Goal: Task Accomplishment & Management: Complete application form

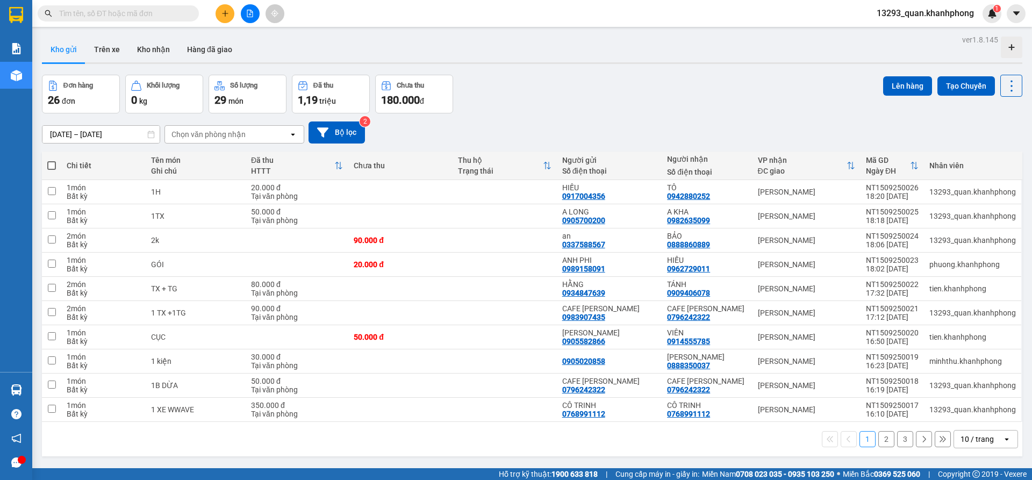
click at [584, 93] on div "Đơn hàng 26 đơn Khối lượng 0 kg Số lượng 29 món Đã thu 1,19 triệu Chưa thu 180.…" at bounding box center [532, 94] width 980 height 39
click at [218, 9] on button at bounding box center [224, 13] width 19 height 19
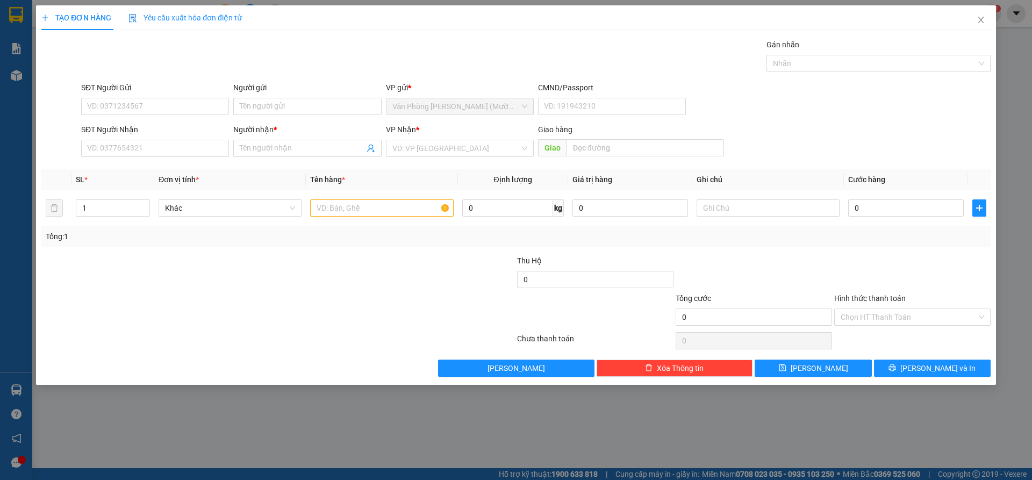
click at [613, 58] on div "Gói vận chuyển * Tiêu chuẩn Gán nhãn Nhãn" at bounding box center [536, 58] width 914 height 38
click at [146, 106] on input "SĐT Người Gửi" at bounding box center [155, 106] width 148 height 17
click at [207, 100] on input "SĐT Người Gửi" at bounding box center [155, 106] width 148 height 17
drag, startPoint x: 527, startPoint y: 44, endPoint x: 233, endPoint y: 120, distance: 303.0
click at [525, 44] on div "Gói vận chuyển * Tiêu chuẩn Gán nhãn Nhãn" at bounding box center [536, 58] width 914 height 38
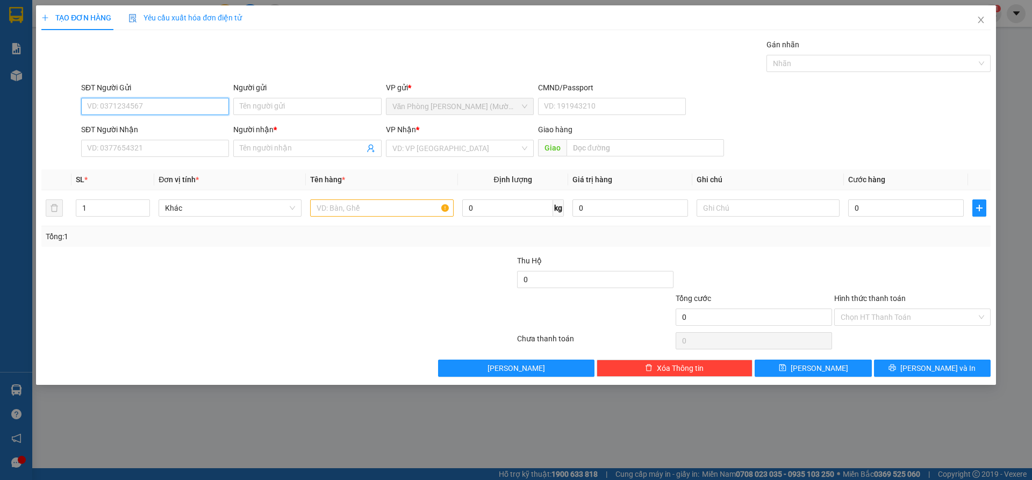
click at [222, 107] on input "SĐT Người Gửi" at bounding box center [155, 106] width 148 height 17
type input "0905432879"
click at [284, 109] on input "Người gửi" at bounding box center [307, 106] width 148 height 17
click at [306, 107] on input "C H¦¥NG" at bounding box center [307, 106] width 148 height 17
type input "C H¦¥NG"
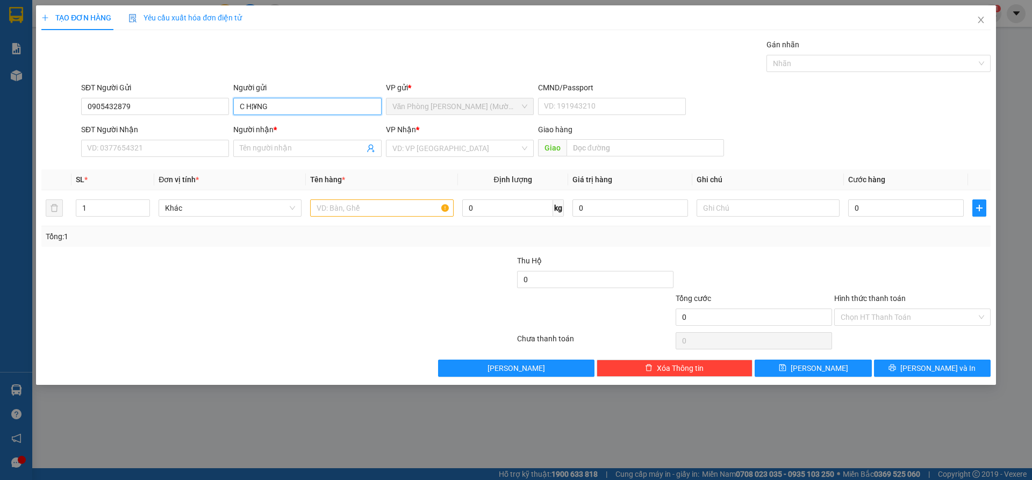
click at [278, 112] on input "C H¦¥NG" at bounding box center [307, 106] width 148 height 17
click at [291, 99] on input "C H¦¥NG" at bounding box center [307, 106] width 148 height 17
type input "C H¦¥N"
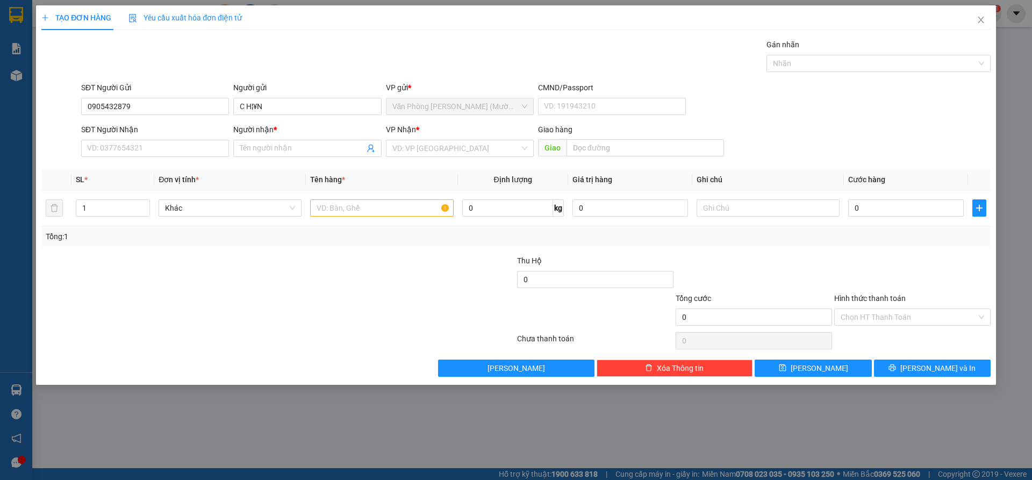
click at [308, 61] on div "Gói vận chuyển * Tiêu chuẩn Gán nhãn Nhãn" at bounding box center [536, 58] width 914 height 38
click at [998, 445] on div "TẠO ĐƠN HÀNG Yêu cầu xuất hóa đơn điện tử Transit Pickup Surcharge Ids Transit …" at bounding box center [516, 240] width 1032 height 480
click at [296, 104] on input "C H¦¥N" at bounding box center [307, 106] width 148 height 17
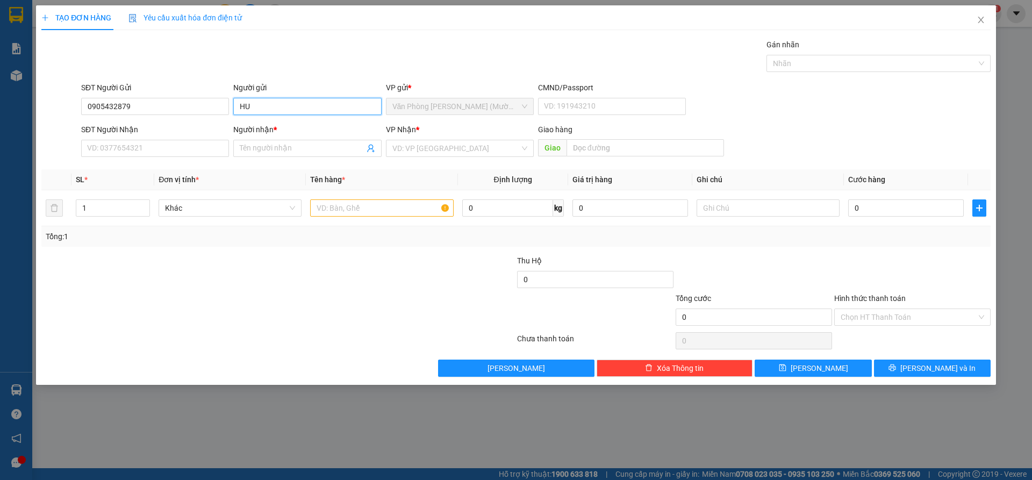
type input "H"
click at [291, 107] on input "Người gửi" at bounding box center [307, 106] width 148 height 17
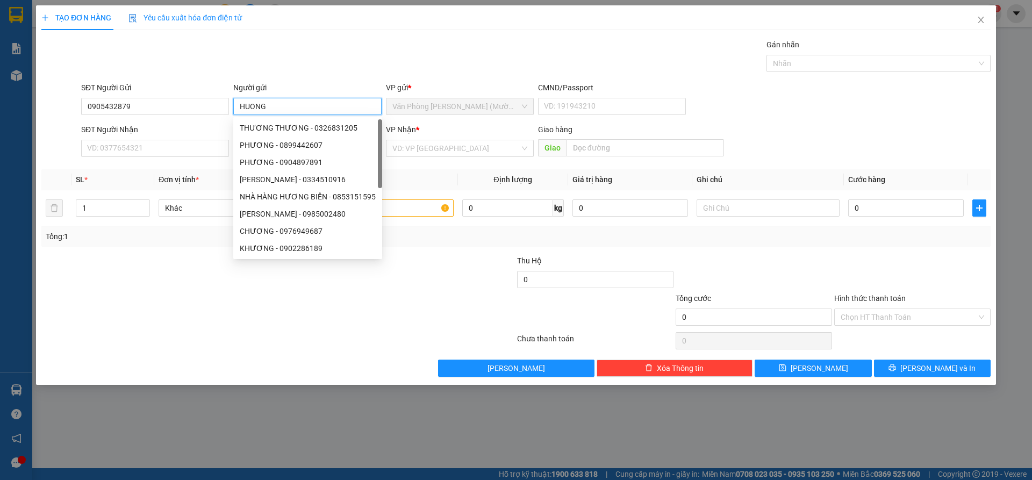
type input "HUONG"
click at [319, 62] on div "Gói vận chuyển * Tiêu chuẩn Gán nhãn Nhãn" at bounding box center [536, 58] width 914 height 38
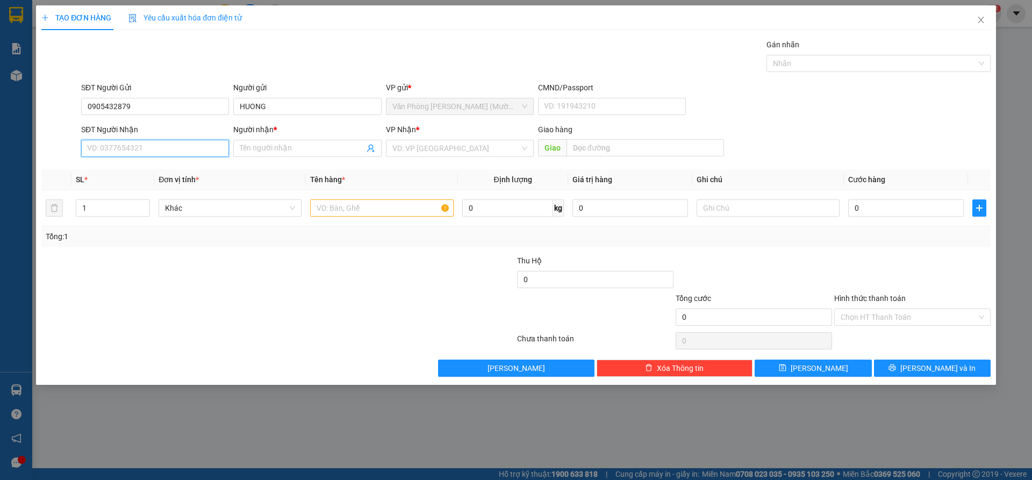
click at [196, 143] on input "SĐT Người Nhận" at bounding box center [155, 148] width 148 height 17
click at [258, 154] on span at bounding box center [307, 148] width 148 height 17
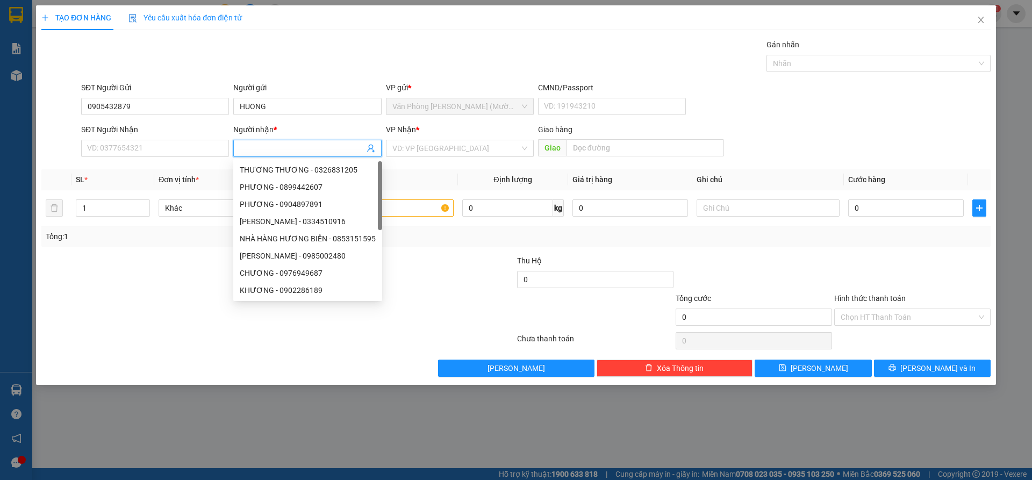
click at [260, 149] on input "Người nhận *" at bounding box center [302, 148] width 124 height 12
type input "Q"
type input "QUOC"
click at [163, 153] on input "SĐT Người Nhận" at bounding box center [155, 148] width 148 height 17
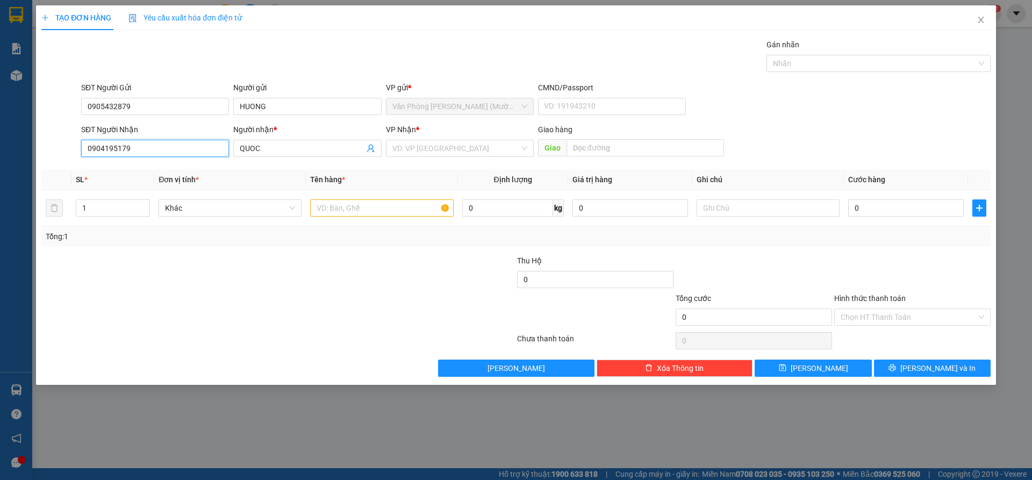
type input "0904195179"
click at [263, 41] on div "Gói vận chuyển * Tiêu chuẩn Gán nhãn Nhãn" at bounding box center [536, 58] width 914 height 38
click at [473, 147] on input "search" at bounding box center [455, 148] width 127 height 16
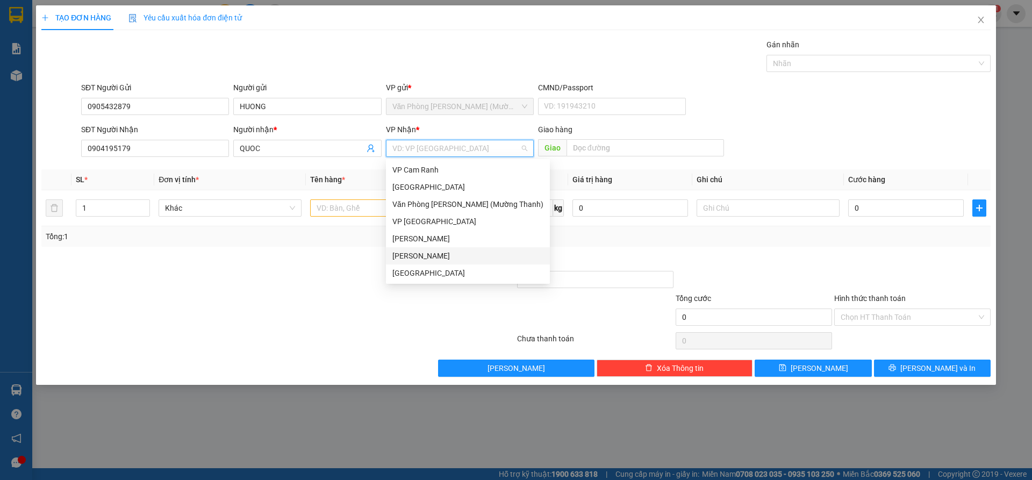
click at [437, 258] on div "[PERSON_NAME]" at bounding box center [467, 256] width 151 height 12
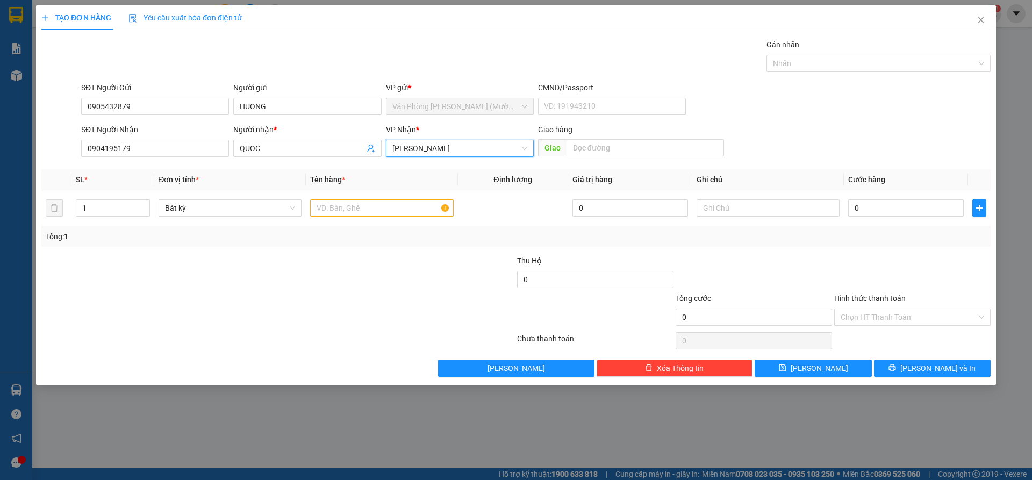
click at [783, 132] on div "SĐT Người Nhận 0904195179 Người nhận * QUOC VP Nhận * [PERSON_NAME] Lão [PERSON…" at bounding box center [536, 143] width 914 height 38
drag, startPoint x: 104, startPoint y: 204, endPoint x: 77, endPoint y: 211, distance: 27.6
click at [77, 211] on input "1" at bounding box center [112, 208] width 73 height 16
type input "2"
click at [380, 213] on input "text" at bounding box center [381, 207] width 143 height 17
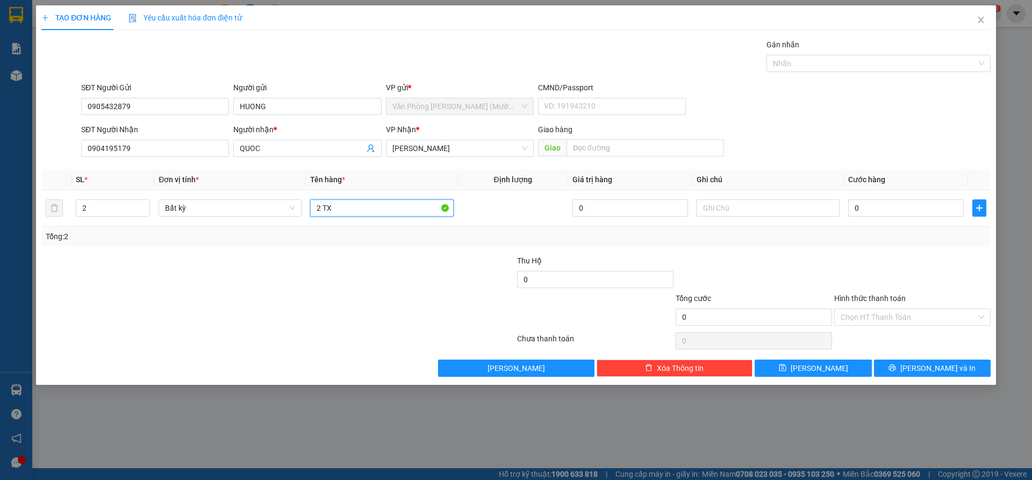
type input "2 TX"
click at [947, 121] on form "SĐT Người Gửi 0905432879 Người gửi HUONG VP gửi * Văn Phòng [PERSON_NAME] (Mườn…" at bounding box center [515, 122] width 949 height 80
click at [924, 212] on input "0" at bounding box center [906, 207] width 116 height 17
type input "8"
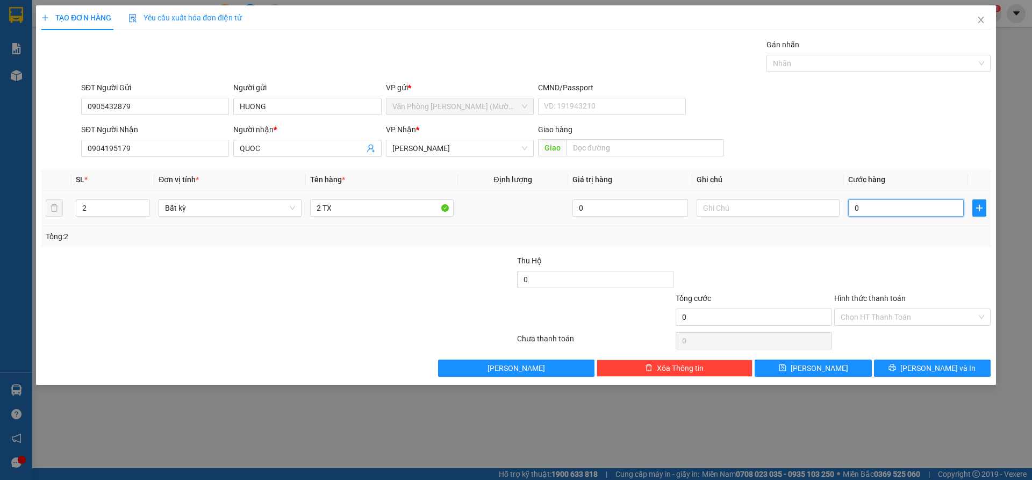
type input "8"
type input "80"
type input "80.000"
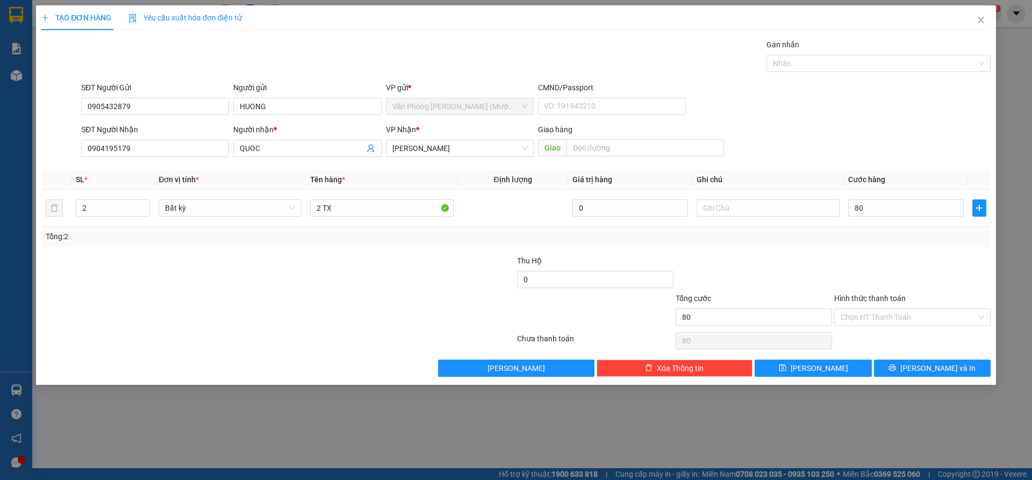
type input "80.000"
click at [922, 103] on div "SĐT Người Gửi 0905432879 Người gửi HUONG VP gửi * Văn Phòng [PERSON_NAME] (Mườn…" at bounding box center [536, 101] width 914 height 38
click at [880, 110] on div "SĐT Người Gửi 0905432879 Người gửi HUONG VP gửi * Văn Phòng [PERSON_NAME] (Mườn…" at bounding box center [536, 101] width 914 height 38
click at [917, 315] on input "Hình thức thanh toán" at bounding box center [909, 317] width 136 height 16
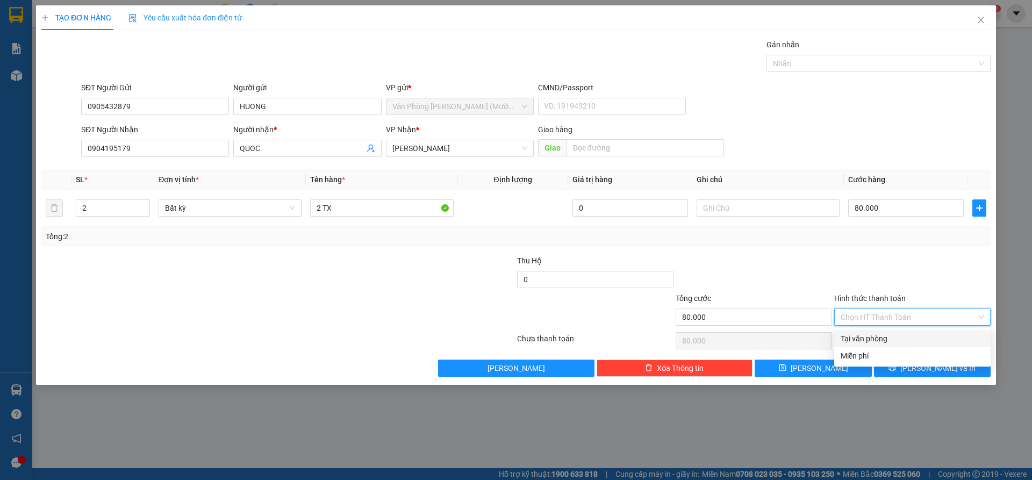
drag, startPoint x: 902, startPoint y: 343, endPoint x: 908, endPoint y: 336, distance: 8.7
click at [901, 343] on div "Tại văn phòng" at bounding box center [912, 339] width 143 height 12
type input "0"
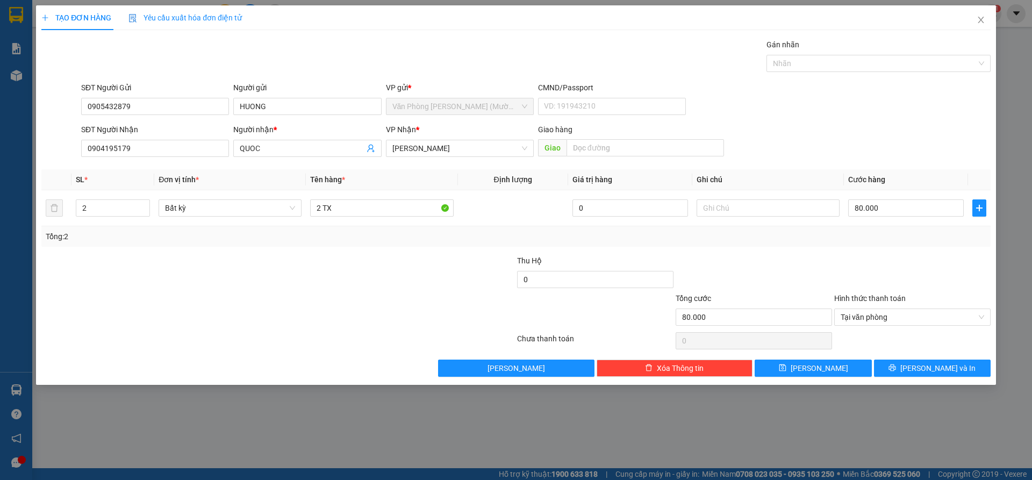
click at [930, 278] on div at bounding box center [912, 274] width 159 height 38
click at [941, 366] on span "[PERSON_NAME] và In" at bounding box center [937, 368] width 75 height 12
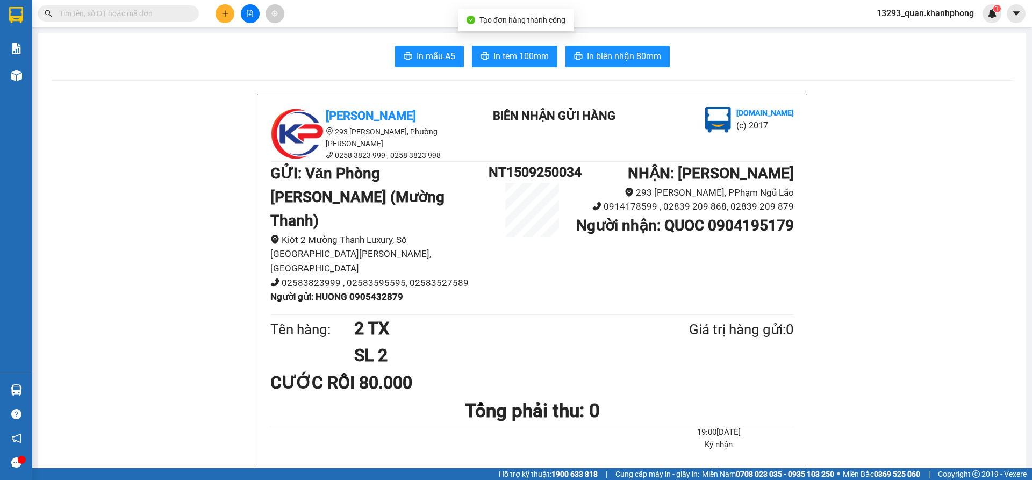
click at [626, 55] on span "In biên nhận 80mm" at bounding box center [624, 55] width 74 height 13
click at [224, 14] on icon "plus" at bounding box center [225, 14] width 8 height 8
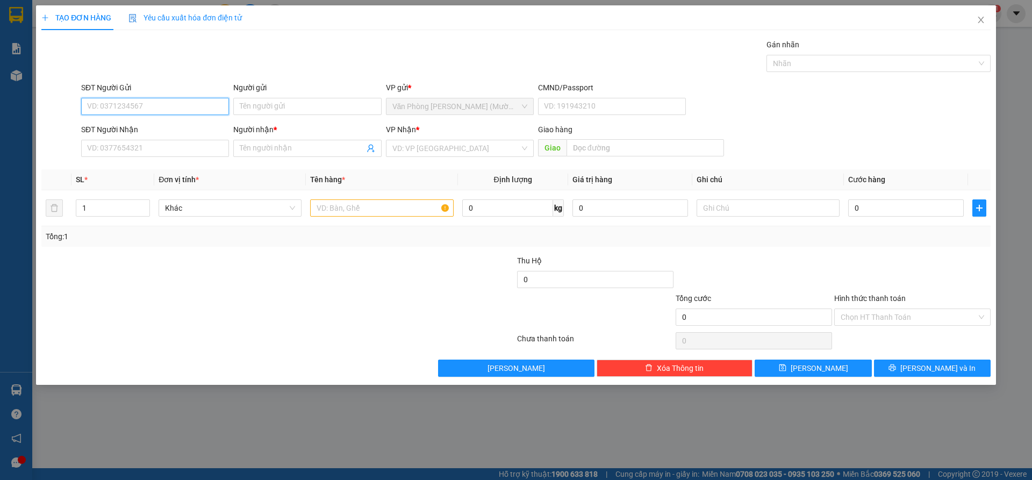
click at [197, 111] on input "SĐT Người Gửi" at bounding box center [155, 106] width 148 height 17
click at [136, 107] on input "SĐT Người Gửi" at bounding box center [155, 106] width 148 height 17
type input "0914086333"
click at [166, 127] on div "0914086333 - TRANG" at bounding box center [155, 128] width 135 height 12
type input "TRANG"
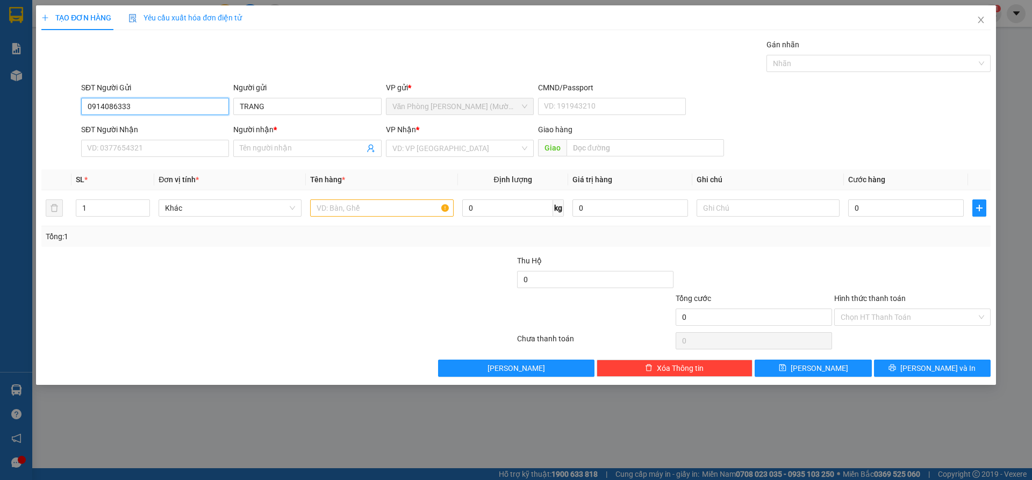
type input "0914086333"
click at [221, 57] on div "Gói vận chuyển * Tiêu chuẩn Gán nhãn Nhãn" at bounding box center [536, 58] width 914 height 38
click at [162, 144] on input "SĐT Người Nhận" at bounding box center [155, 148] width 148 height 17
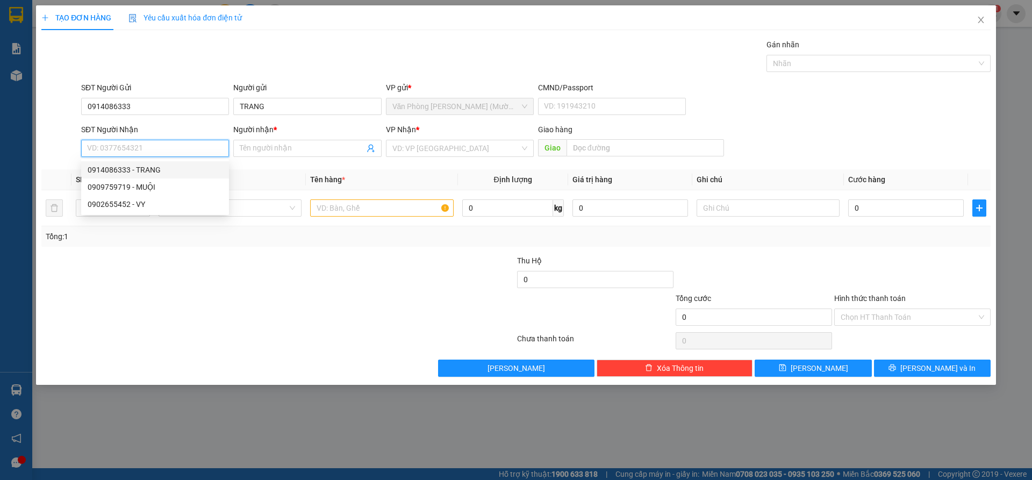
click at [149, 146] on input "SĐT Người Nhận" at bounding box center [155, 148] width 148 height 17
type input "0902266223"
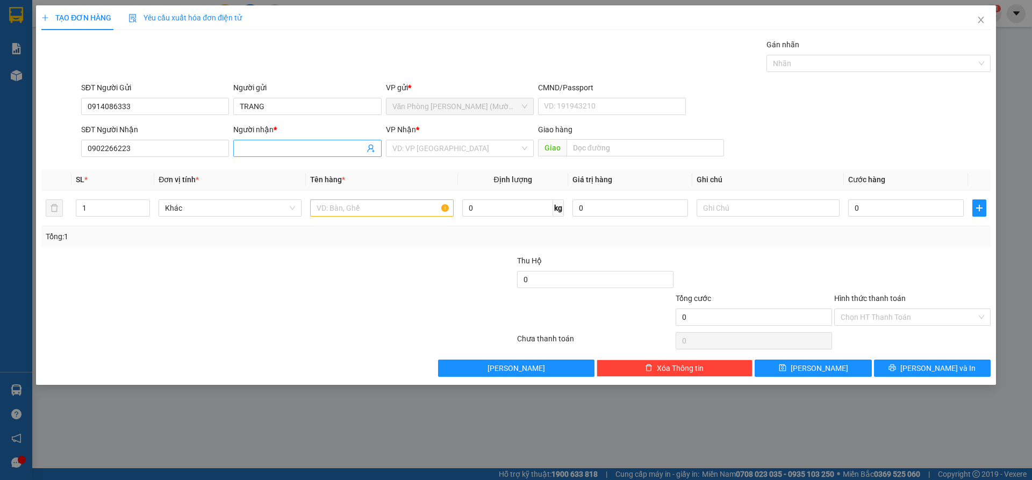
click at [320, 152] on input "Người nhận *" at bounding box center [302, 148] width 124 height 12
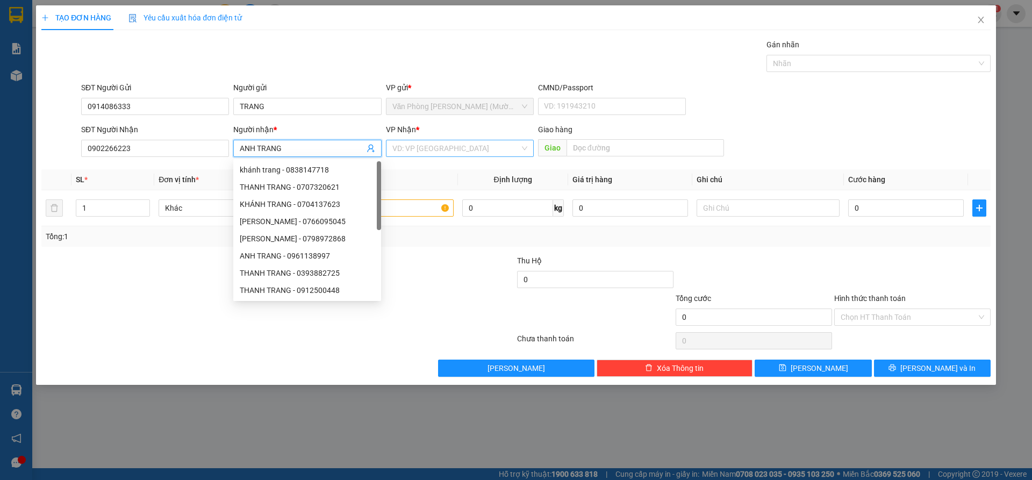
type input "ANH TRANG"
click at [455, 152] on input "search" at bounding box center [455, 148] width 127 height 16
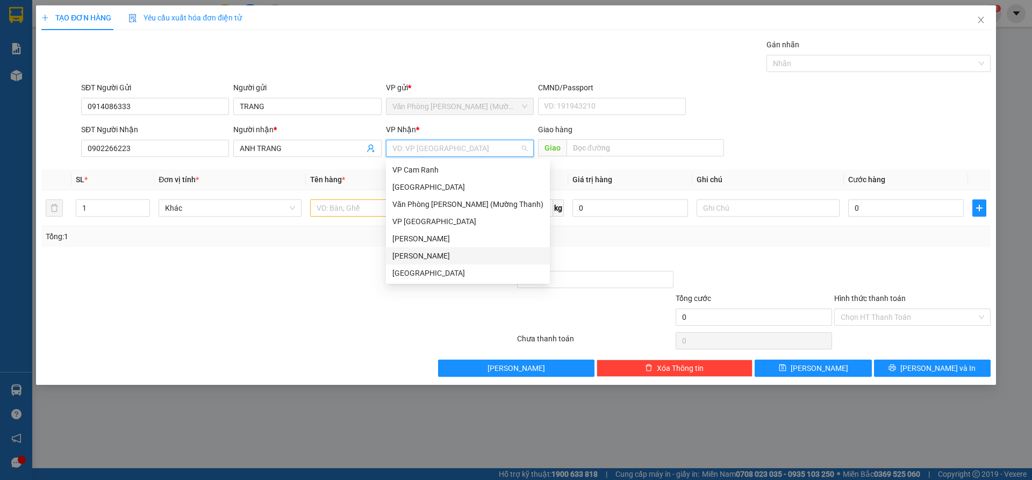
click at [439, 260] on div "[PERSON_NAME]" at bounding box center [467, 256] width 151 height 12
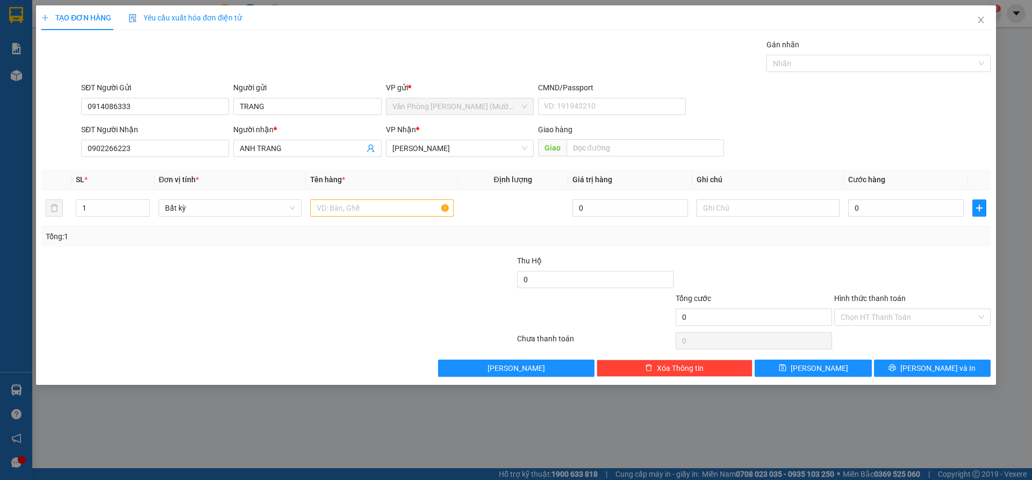
click at [928, 143] on div "SĐT Người Nhận 0902266223 Người nhận * ANH TRANG VP Nhận * [PERSON_NAME] [PERSO…" at bounding box center [536, 143] width 914 height 38
click at [395, 209] on input "text" at bounding box center [381, 207] width 143 height 17
type input "1K"
click at [914, 102] on div "SĐT Người Gửi 0914086333 Người gửi TRANG VP gửi * Văn Phòng [PERSON_NAME] ([PER…" at bounding box center [536, 101] width 914 height 38
click at [913, 102] on div "SĐT Người Gửi 0914086333 Người gửi TRANG VP gửi * Văn Phòng [PERSON_NAME] ([PER…" at bounding box center [536, 101] width 914 height 38
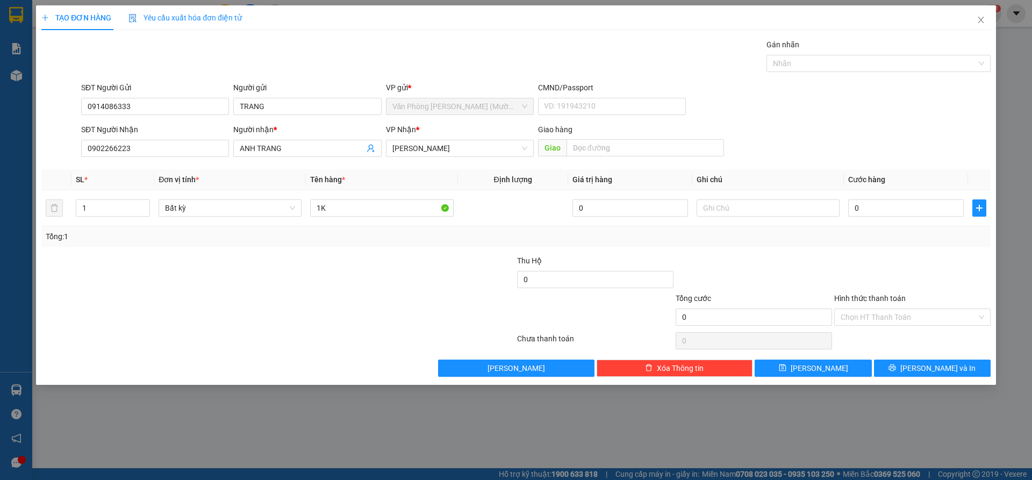
click at [913, 102] on div "SĐT Người Gửi 0914086333 Người gửi TRANG VP gửi * Văn Phòng [PERSON_NAME] ([PER…" at bounding box center [536, 101] width 914 height 38
click at [904, 207] on input "0" at bounding box center [906, 207] width 116 height 17
type input "3"
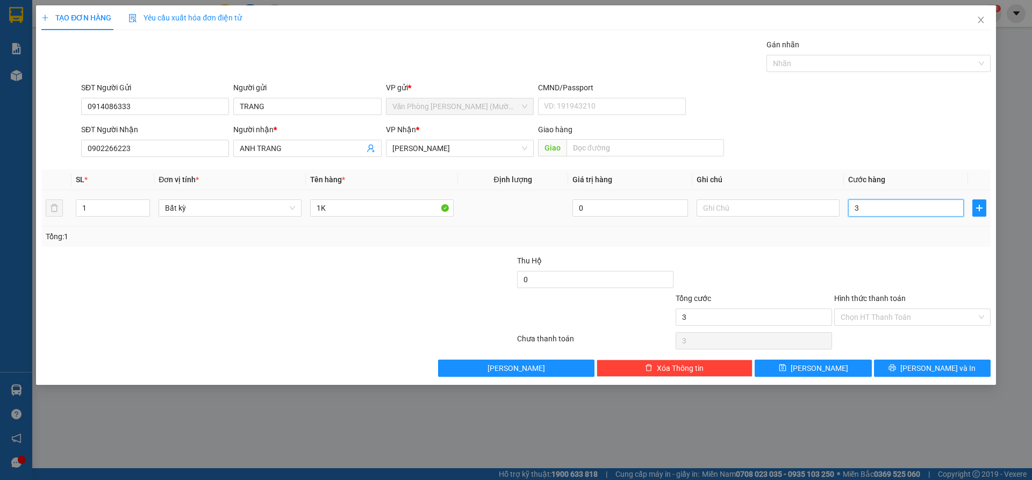
type input "30"
type input "30.000"
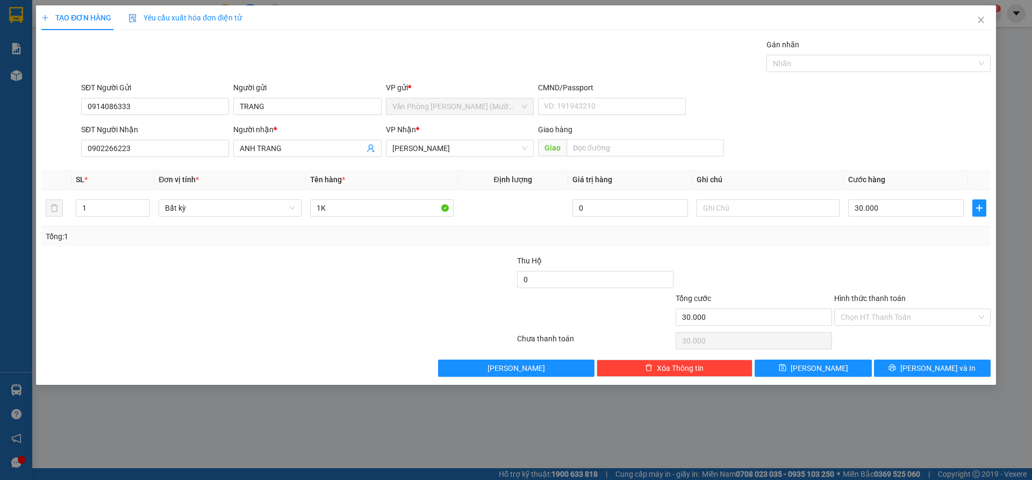
click at [885, 132] on div "SĐT Người Nhận 0902266223 Người nhận * ANH TRANG VP Nhận * [PERSON_NAME] [PERSO…" at bounding box center [536, 143] width 914 height 38
click at [888, 128] on div "SĐT Người Nhận 0902266223 Người nhận * ANH TRANG VP Nhận * [PERSON_NAME] [PERSO…" at bounding box center [536, 143] width 914 height 38
click at [873, 125] on div "SĐT Người Nhận 0902266223 Người nhận * ANH TRANG VP Nhận * [PERSON_NAME] [PERSO…" at bounding box center [536, 143] width 914 height 38
click at [913, 278] on div at bounding box center [912, 274] width 159 height 38
click at [906, 318] on input "Hình thức thanh toán" at bounding box center [909, 317] width 136 height 16
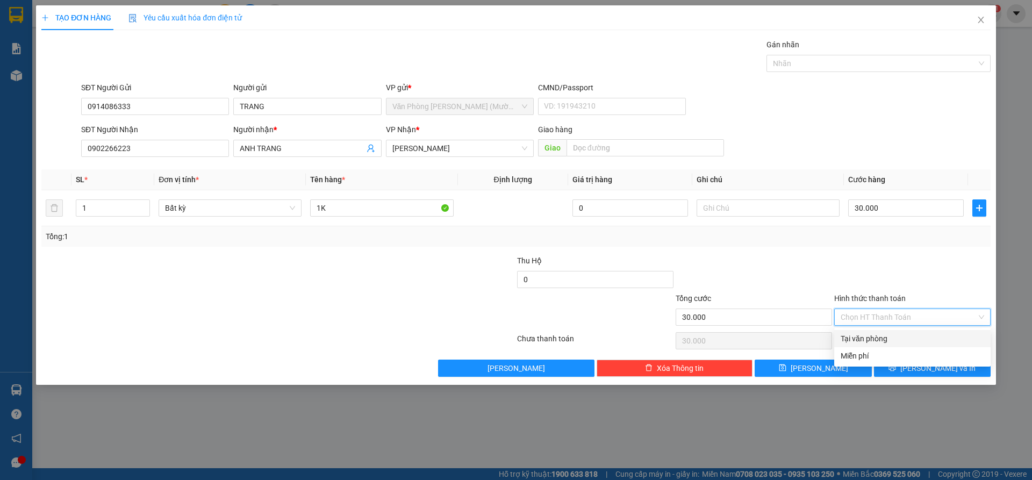
click at [905, 333] on div "Tại văn phòng" at bounding box center [912, 339] width 143 height 12
type input "0"
click at [954, 324] on span "Tại văn phòng" at bounding box center [912, 317] width 143 height 16
click at [913, 354] on div "Miễn phí" at bounding box center [912, 356] width 143 height 12
click at [921, 317] on span "Miễn phí" at bounding box center [912, 317] width 143 height 16
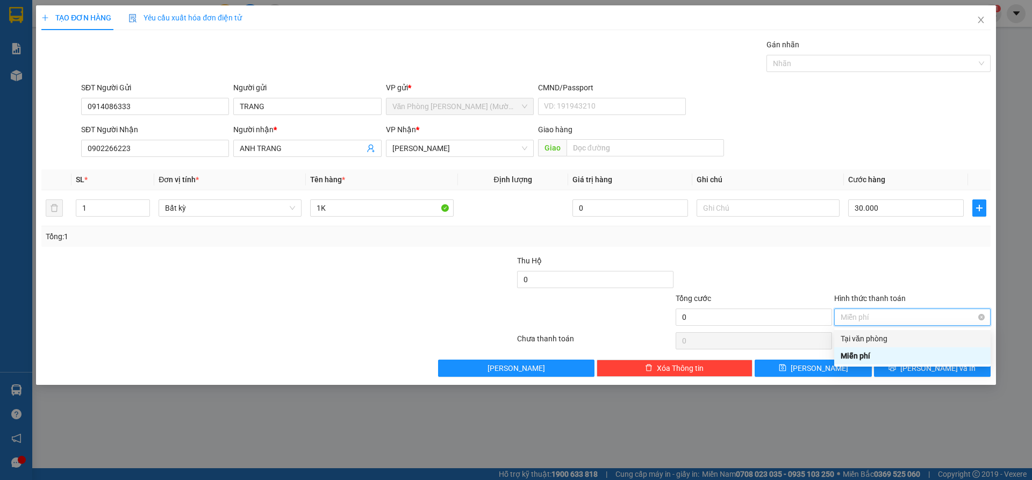
click at [950, 315] on span "Miễn phí" at bounding box center [912, 317] width 143 height 16
type input "30.000"
click at [952, 287] on div at bounding box center [912, 274] width 159 height 38
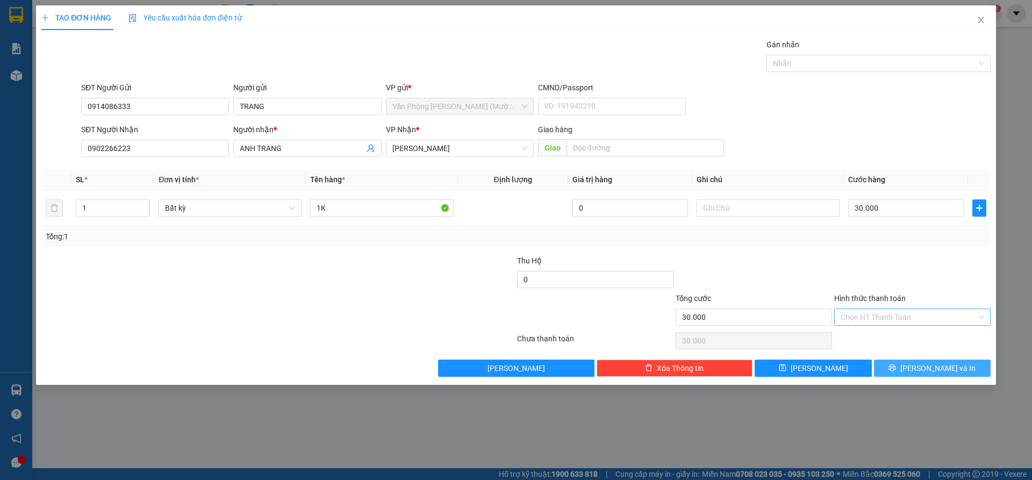
click at [933, 372] on span "[PERSON_NAME] và In" at bounding box center [937, 368] width 75 height 12
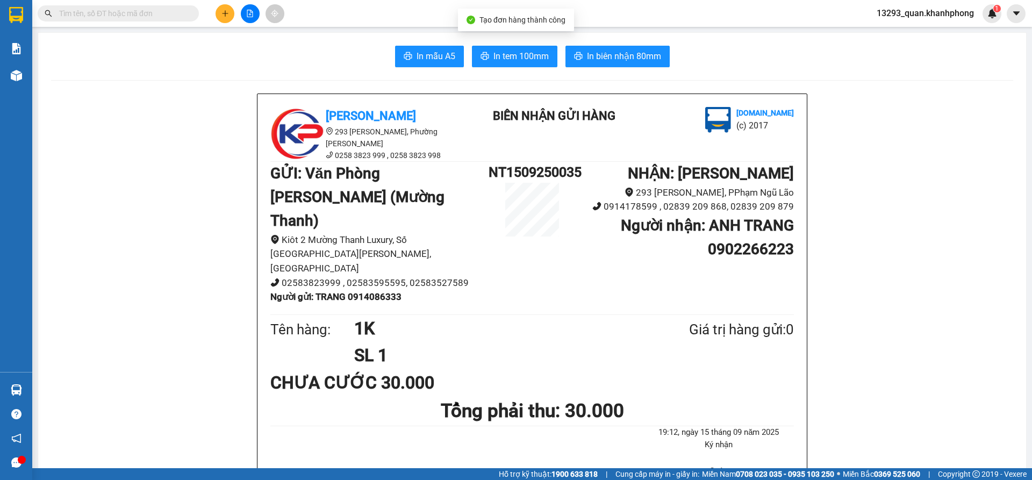
click at [127, 13] on input "text" at bounding box center [122, 14] width 127 height 12
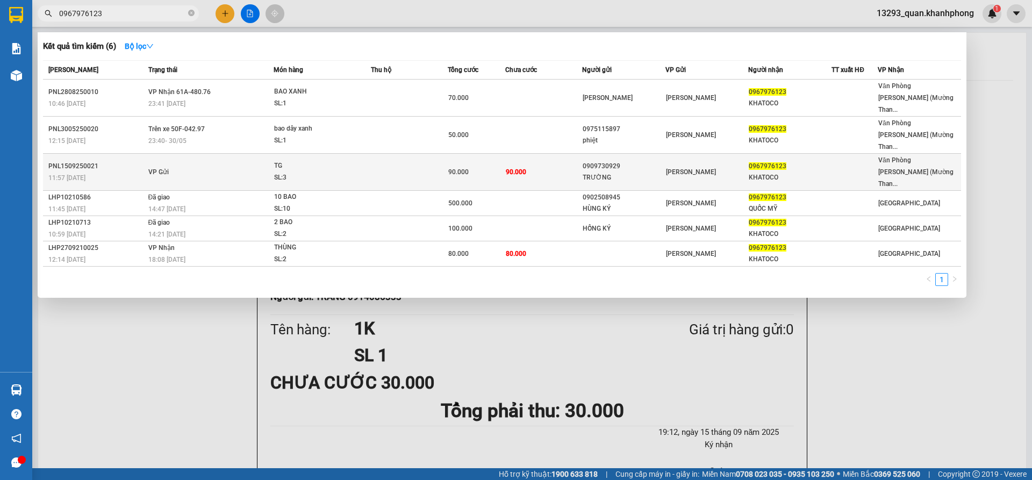
type input "0967976123"
click at [658, 172] on div "TRƯỜNG" at bounding box center [624, 177] width 82 height 11
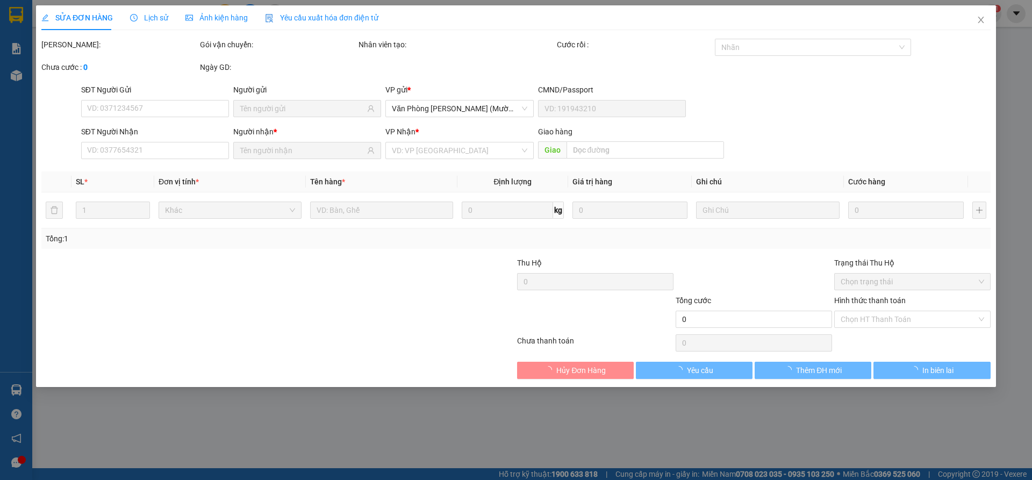
type input "0909730929"
type input "TRƯỜNG"
type input "0967976123"
type input "KHATOCO"
type input "90.000"
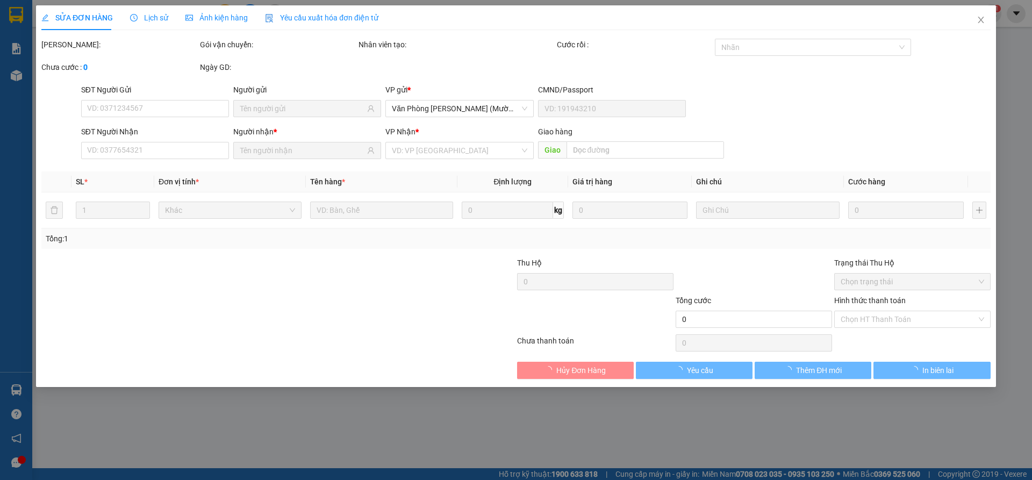
type input "90.000"
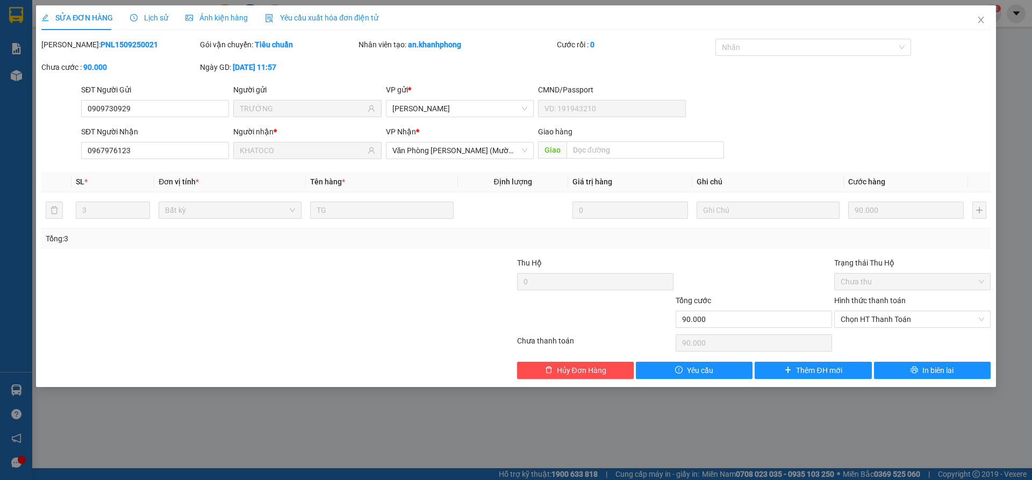
click at [861, 102] on div "SĐT Người Gửi 0909730929 Người gửi TRƯỜNG VP gửi * [PERSON_NAME] Lão CMND/Passp…" at bounding box center [536, 103] width 914 height 38
click at [944, 375] on span "In biên lai" at bounding box center [937, 370] width 31 height 12
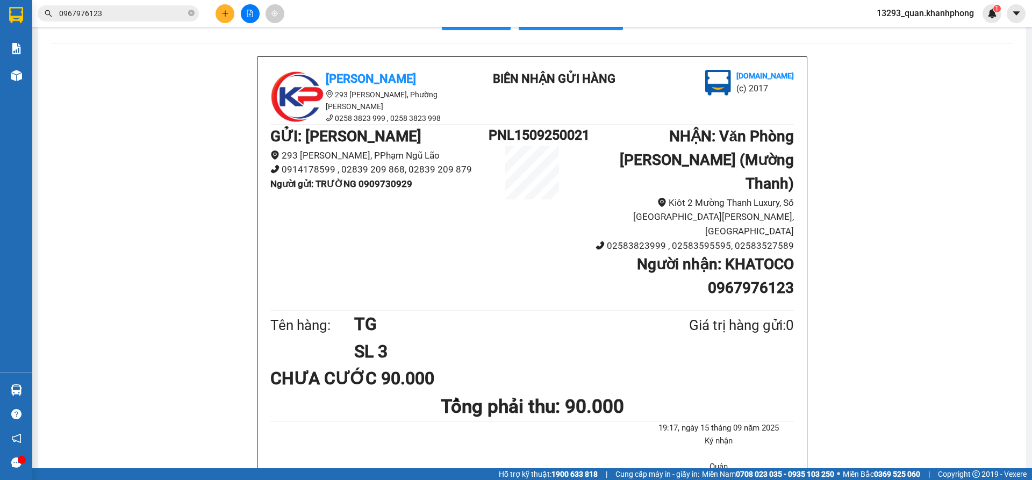
scroll to position [54, 0]
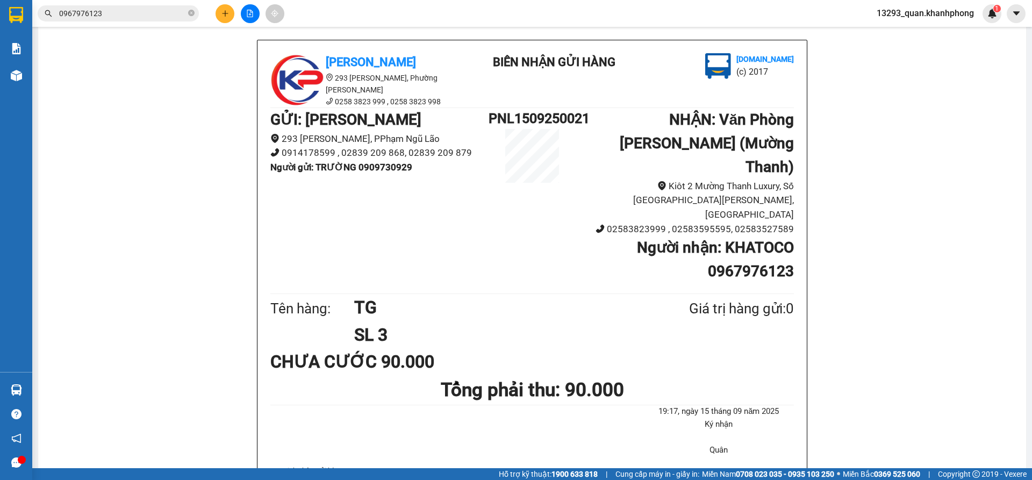
drag, startPoint x: 939, startPoint y: 183, endPoint x: 1023, endPoint y: 147, distance: 91.0
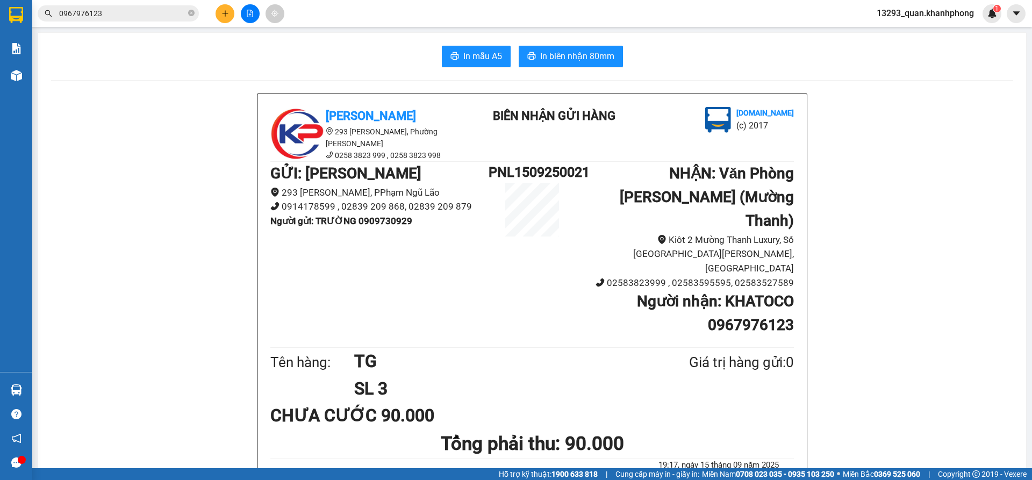
click at [229, 14] on button at bounding box center [224, 13] width 19 height 19
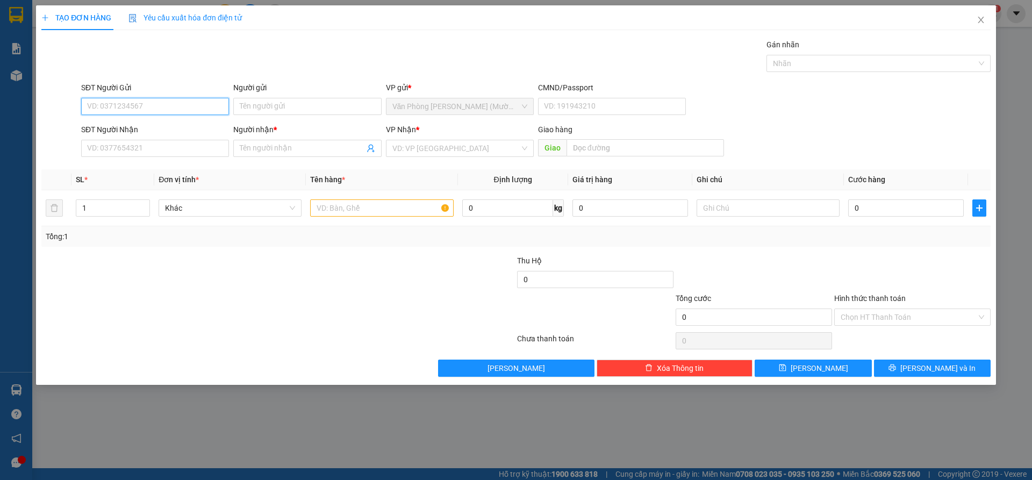
click at [213, 105] on input "SĐT Người Gửi" at bounding box center [155, 106] width 148 height 17
click at [169, 130] on div "0386395870 - [PERSON_NAME]" at bounding box center [155, 128] width 135 height 12
type input "0386395870"
type input "[PERSON_NAME]"
type input "0386395870"
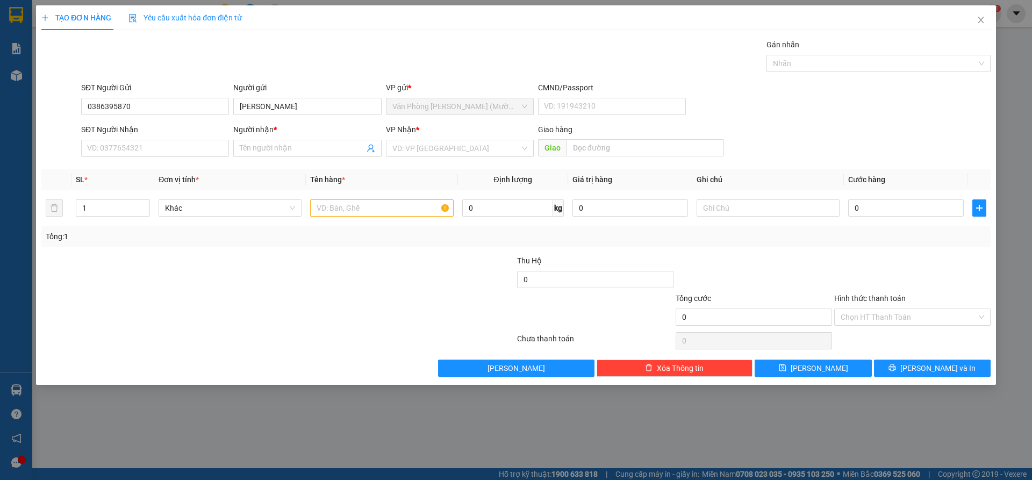
click at [185, 55] on div "Gói vận chuyển * Tiêu chuẩn Gán nhãn Nhãn" at bounding box center [536, 58] width 914 height 38
click at [185, 150] on input "SĐT Người Nhận" at bounding box center [155, 148] width 148 height 17
click at [166, 174] on div "0865415159 - [PERSON_NAME]" at bounding box center [155, 170] width 135 height 12
type input "0865415159"
type input "[PERSON_NAME]"
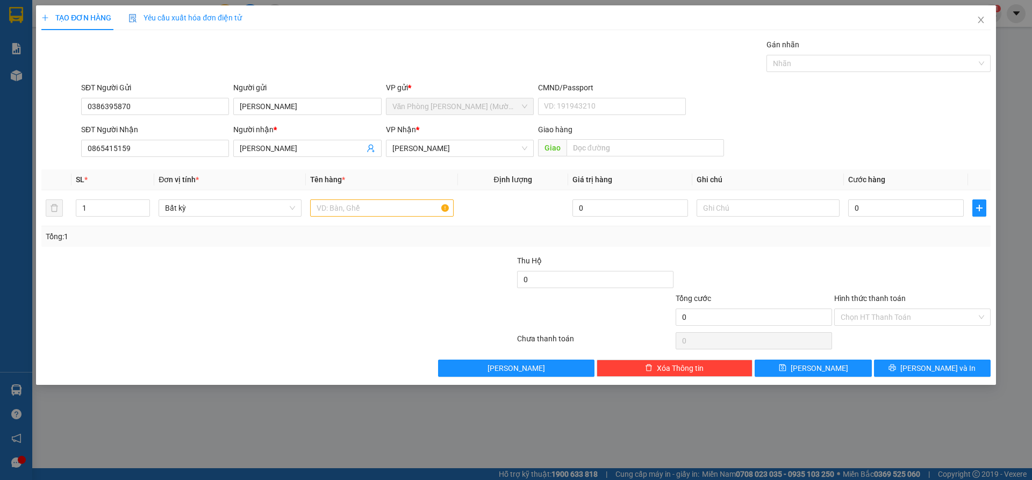
click at [829, 108] on div "SĐT Người Gửi 0386395870 Người gửi [PERSON_NAME] VP gửi * Văn Phòng [PERSON_NAM…" at bounding box center [536, 101] width 914 height 38
click at [408, 207] on input "text" at bounding box center [381, 207] width 143 height 17
type input "1T"
click at [873, 205] on input "0" at bounding box center [906, 207] width 116 height 17
type input "2"
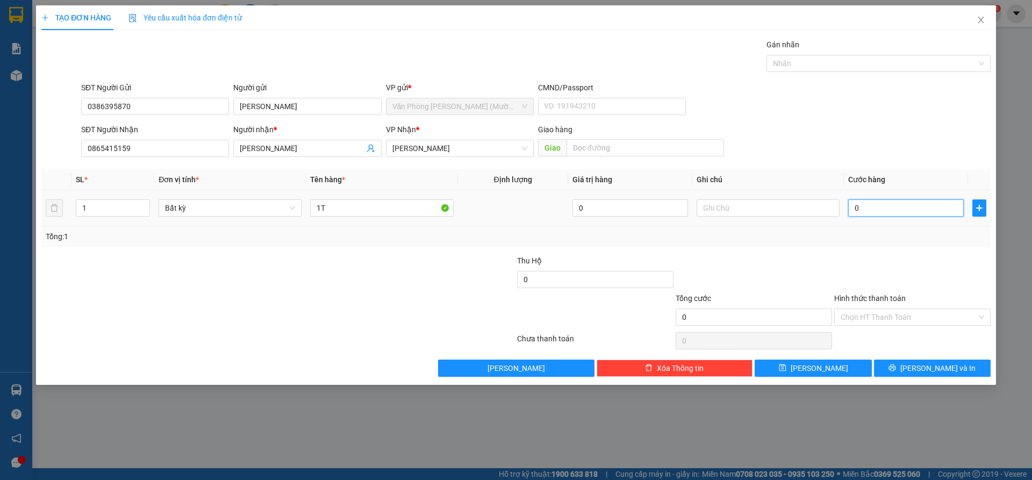
type input "2"
type input "20"
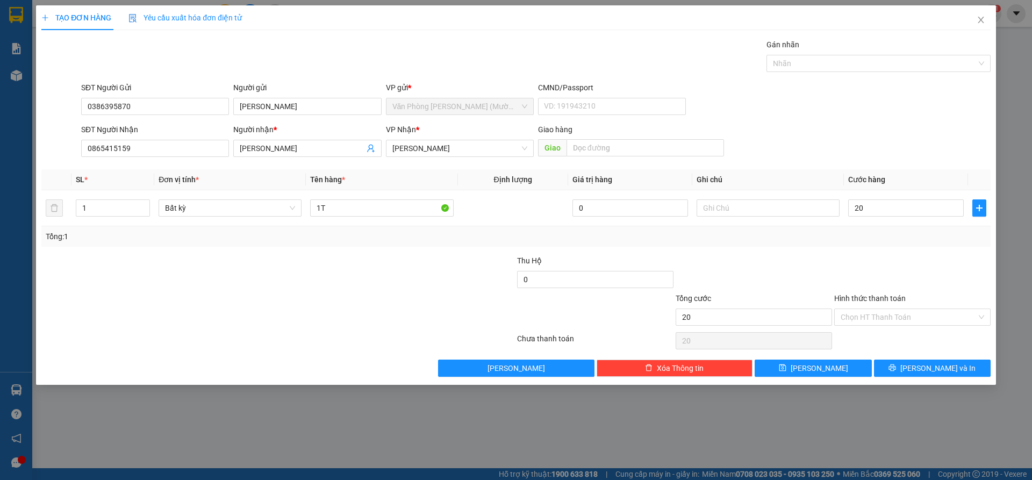
type input "20.000"
click at [902, 108] on div "SĐT Người Gửi 0386395870 Người gửi [PERSON_NAME] VP gửi * Văn Phòng [PERSON_NAM…" at bounding box center [536, 101] width 914 height 38
click at [909, 276] on div at bounding box center [912, 274] width 159 height 38
click at [916, 260] on div at bounding box center [912, 274] width 159 height 38
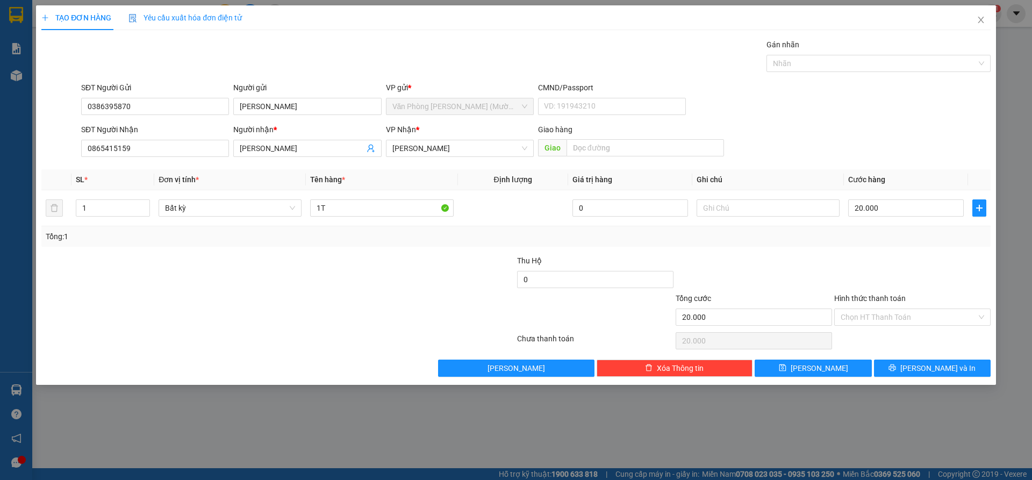
click at [904, 283] on div at bounding box center [912, 274] width 159 height 38
click at [896, 255] on div at bounding box center [912, 274] width 159 height 38
click at [890, 114] on div "SĐT Người Gửi 0386395870 Người gửi [PERSON_NAME] VP gửi * Văn Phòng [PERSON_NAM…" at bounding box center [536, 101] width 914 height 38
click at [909, 318] on input "Hình thức thanh toán" at bounding box center [909, 317] width 136 height 16
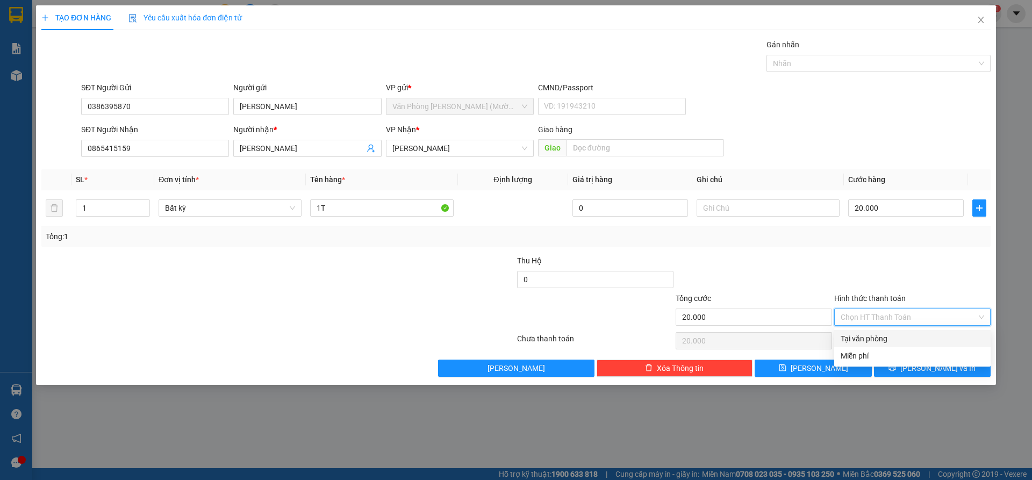
click at [906, 335] on div "Tại văn phòng" at bounding box center [912, 339] width 143 height 12
type input "0"
click at [935, 281] on div at bounding box center [912, 274] width 159 height 38
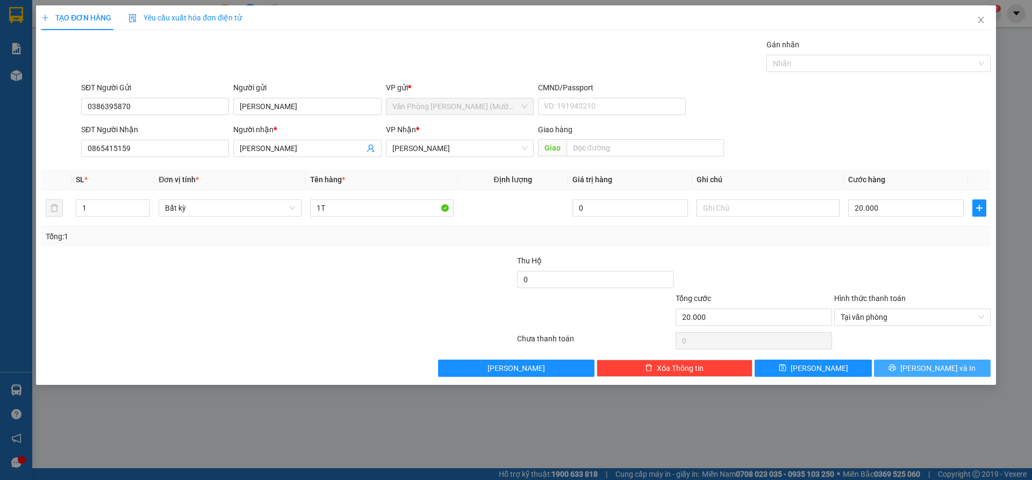
click at [941, 367] on span "[PERSON_NAME] và In" at bounding box center [937, 368] width 75 height 12
